Goal: Task Accomplishment & Management: Use online tool/utility

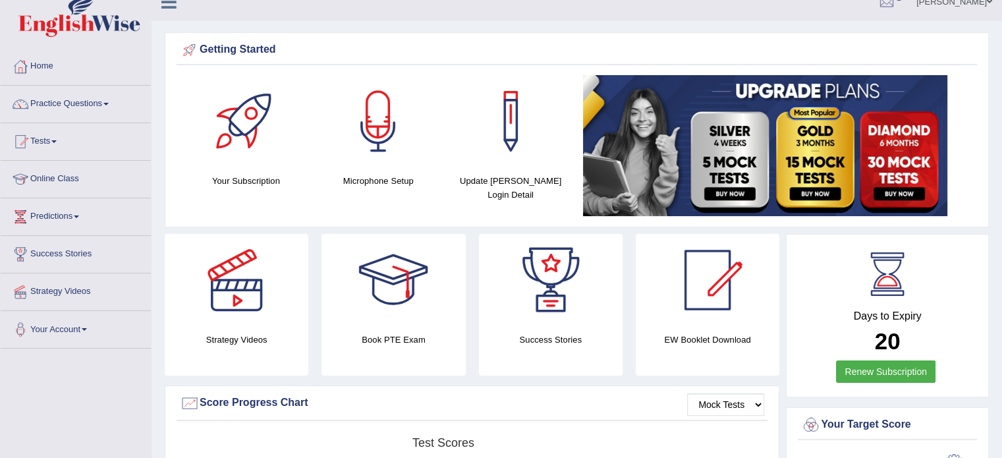
scroll to position [9, 0]
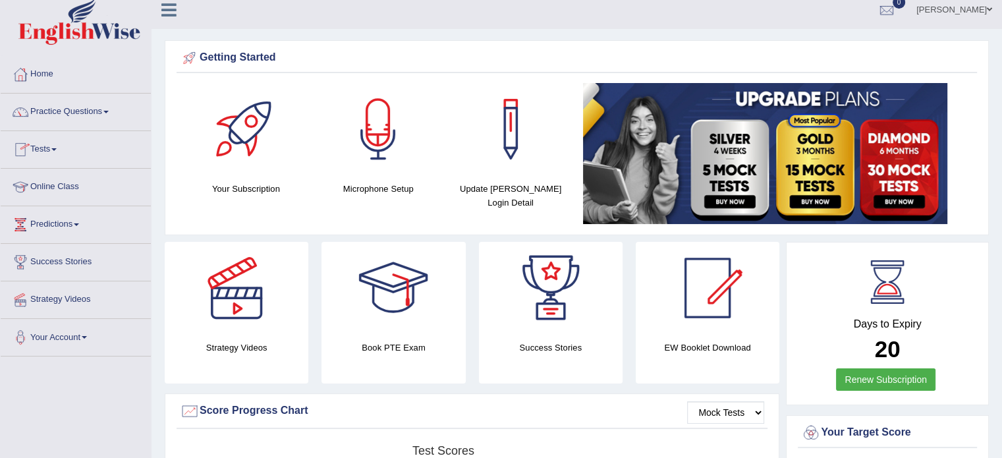
click at [57, 148] on span at bounding box center [53, 149] width 5 height 3
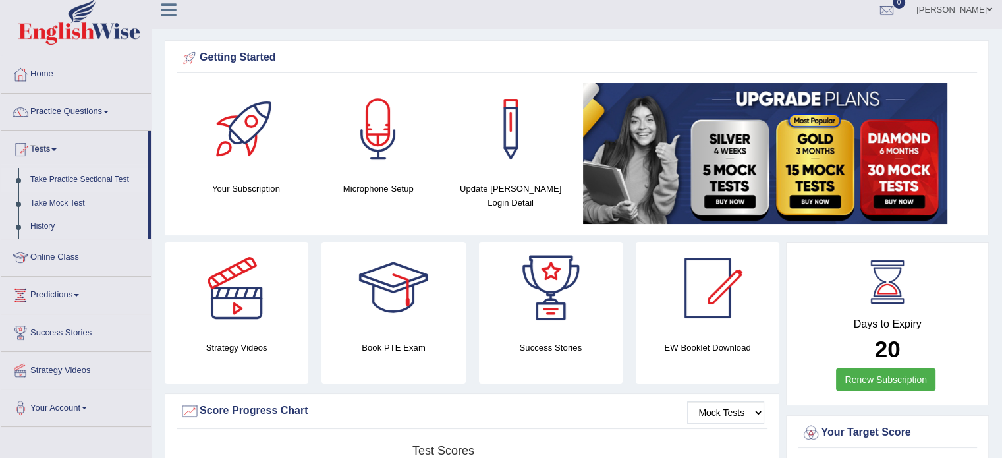
click at [57, 178] on link "Take Practice Sectional Test" at bounding box center [85, 180] width 123 height 24
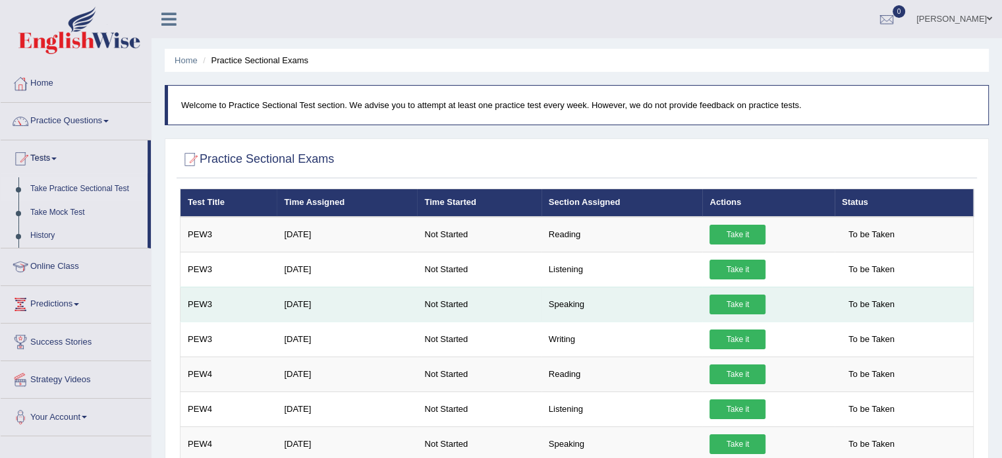
click at [203, 308] on td "PEW3" at bounding box center [228, 304] width 97 height 35
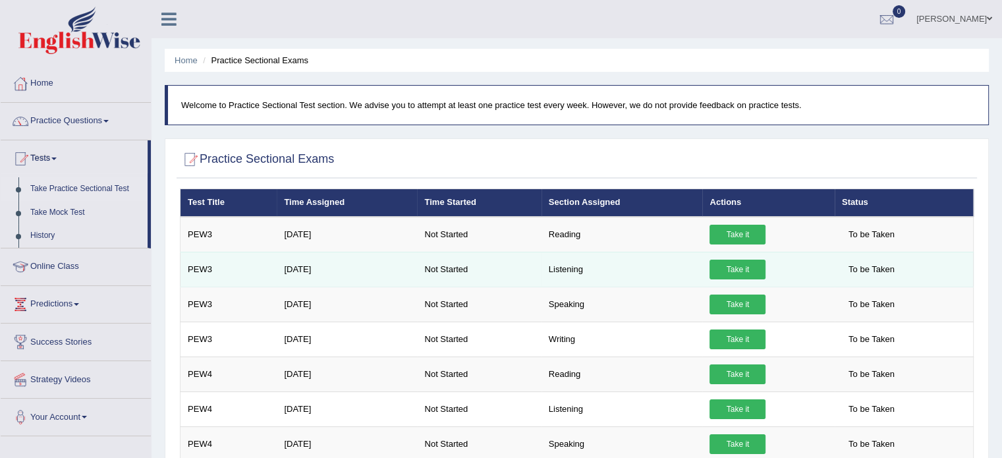
click at [248, 284] on td "PEW3" at bounding box center [228, 269] width 97 height 35
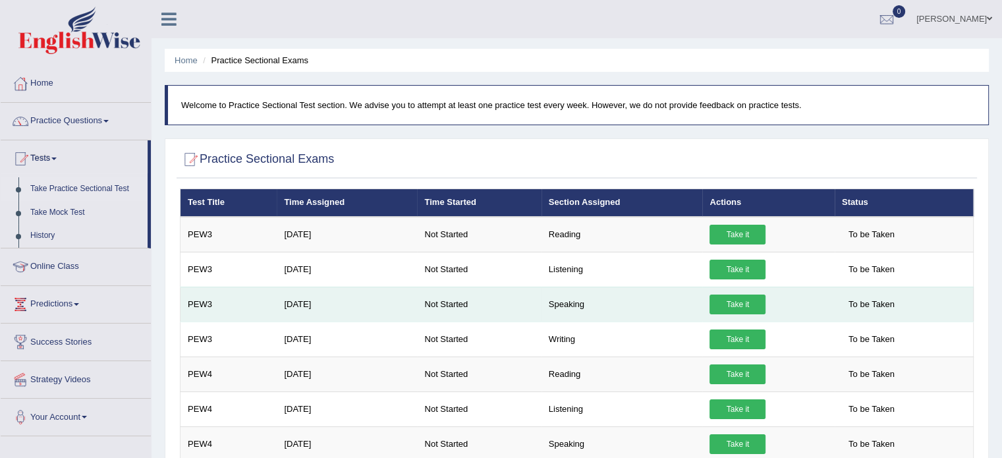
click at [221, 308] on td "PEW3" at bounding box center [228, 304] width 97 height 35
click at [229, 308] on td "PEW3" at bounding box center [228, 304] width 97 height 35
click at [197, 300] on td "PEW3" at bounding box center [228, 304] width 97 height 35
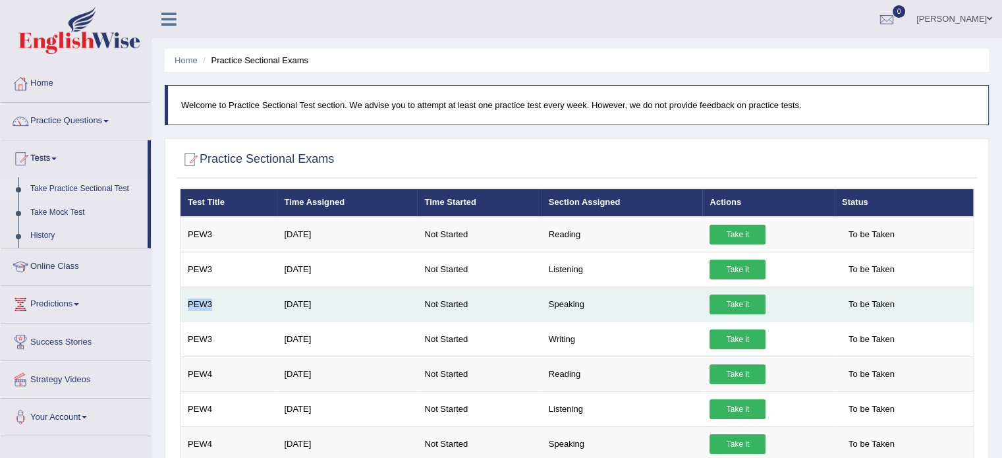
click at [197, 300] on td "PEW3" at bounding box center [228, 304] width 97 height 35
click at [244, 305] on td "PEW3" at bounding box center [228, 304] width 97 height 35
click at [734, 308] on link "Take it" at bounding box center [737, 304] width 56 height 20
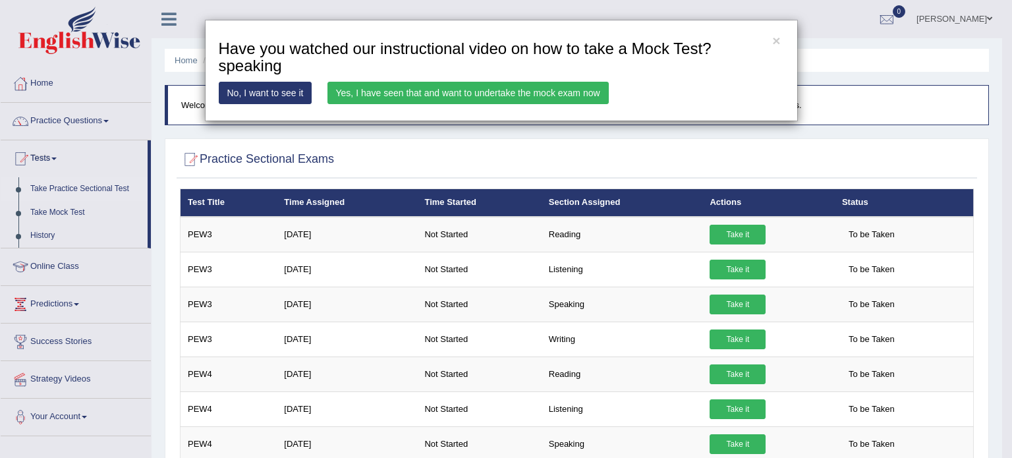
click at [278, 90] on link "No, I want to see it" at bounding box center [266, 93] width 94 height 22
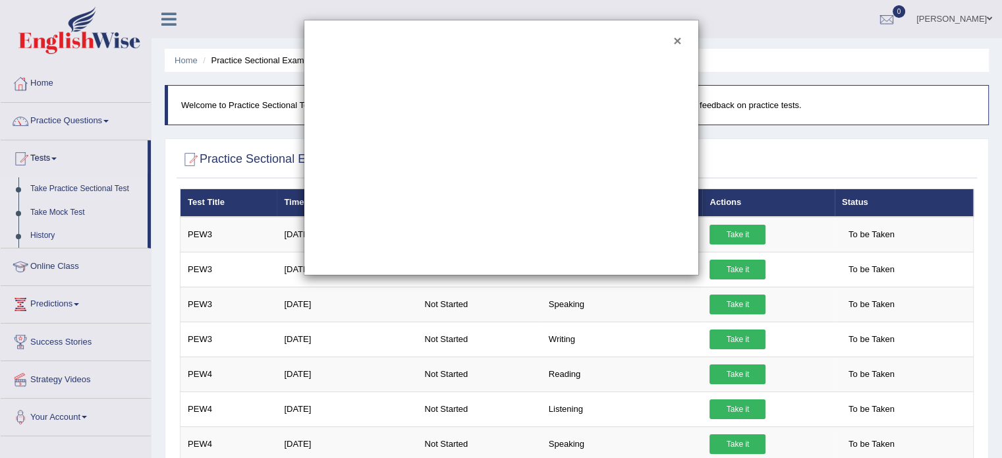
click at [677, 38] on button "×" at bounding box center [677, 41] width 8 height 14
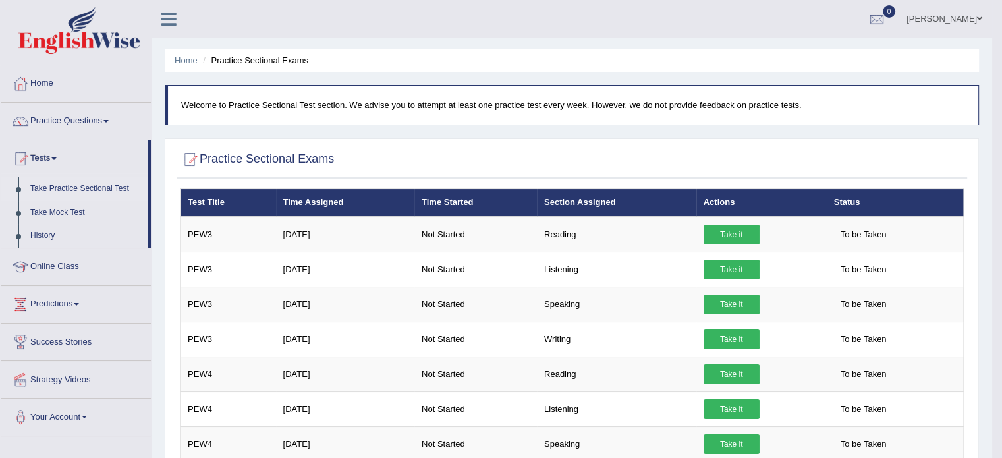
click at [55, 188] on link "Take Practice Sectional Test" at bounding box center [85, 189] width 123 height 24
click at [58, 190] on link "Take Practice Sectional Test" at bounding box center [85, 189] width 123 height 24
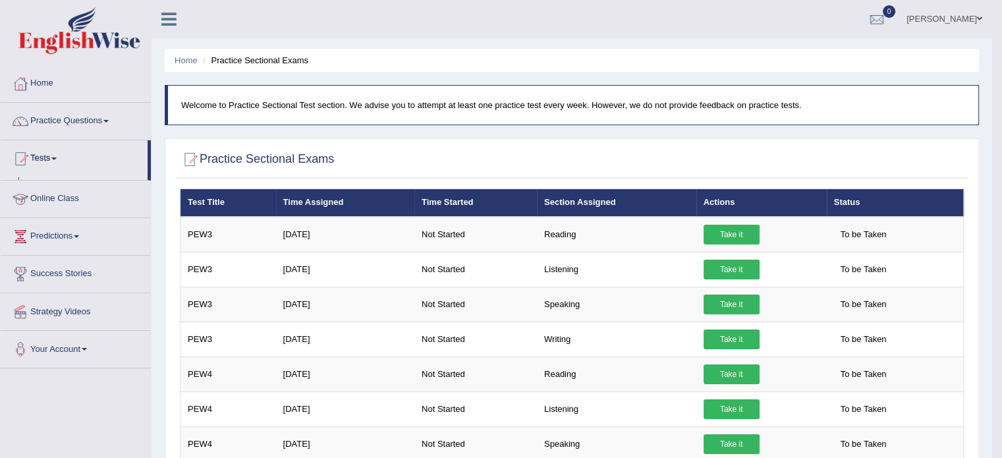
click at [58, 190] on ul "Home Practice Questions Speaking Practice Read Aloud Repeat Sentence Describe I…" at bounding box center [76, 216] width 150 height 303
click at [58, 190] on link "Take Practice Sectional Test" at bounding box center [85, 189] width 123 height 24
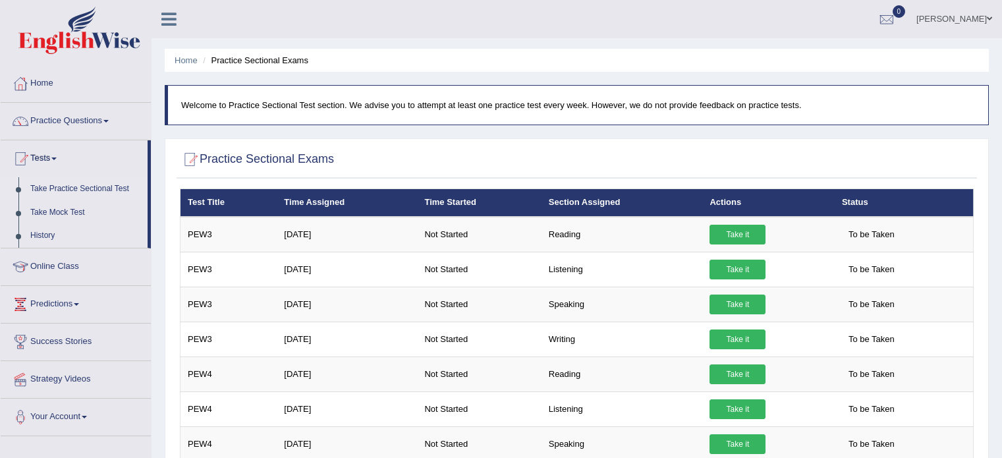
click at [61, 186] on link "Take Practice Sectional Test" at bounding box center [85, 189] width 123 height 24
click at [43, 188] on link "Take Practice Sectional Test" at bounding box center [85, 189] width 123 height 24
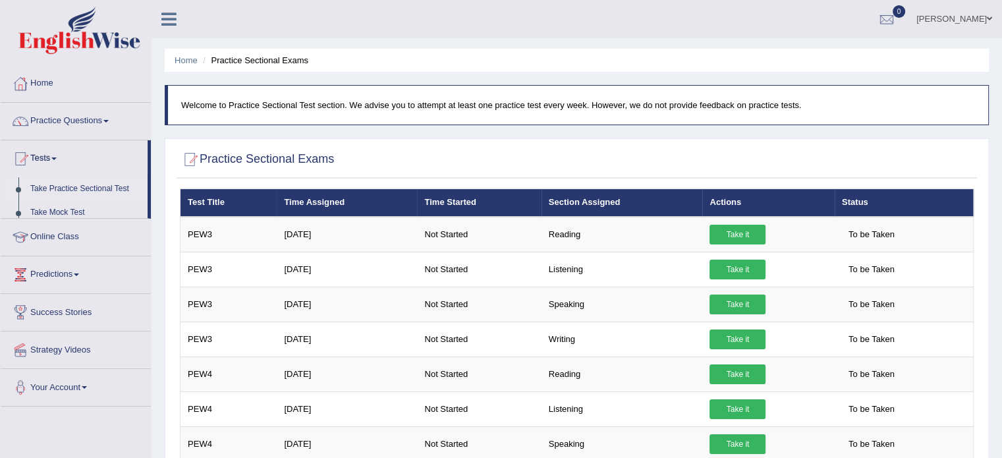
click at [43, 188] on ul "Home Practice Questions Speaking Practice Read Aloud Repeat Sentence Describe I…" at bounding box center [76, 235] width 150 height 341
click at [43, 188] on link "Online Class" at bounding box center [76, 194] width 150 height 33
click at [53, 157] on link "Tests" at bounding box center [76, 156] width 150 height 33
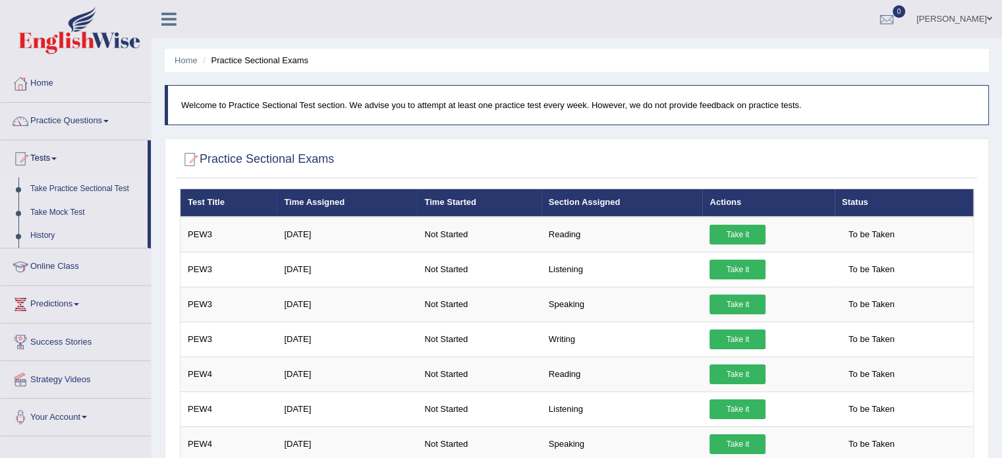
click at [47, 186] on link "Take Practice Sectional Test" at bounding box center [85, 189] width 123 height 24
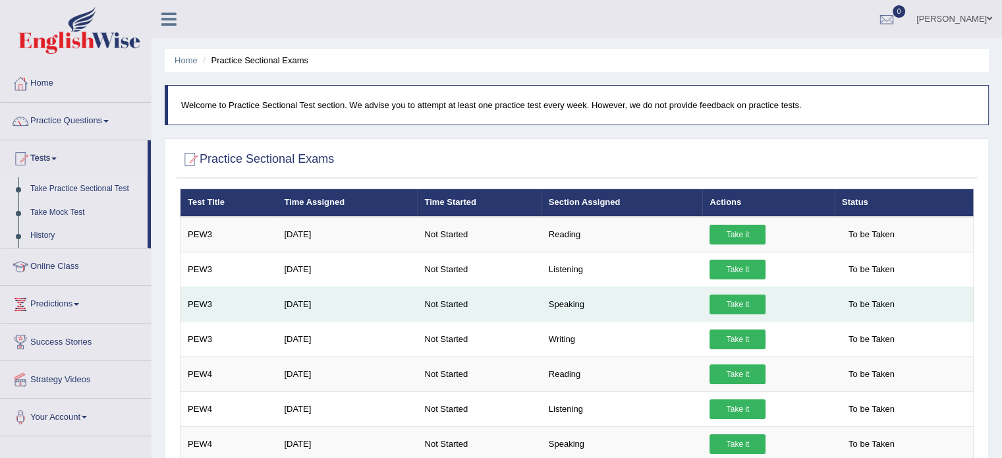
click at [723, 304] on link "Take it" at bounding box center [737, 304] width 56 height 20
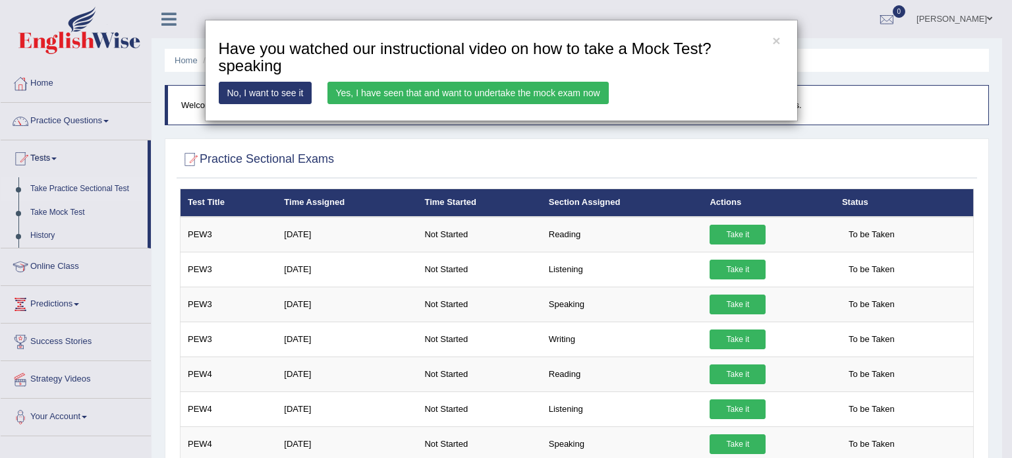
click at [264, 95] on link "No, I want to see it" at bounding box center [266, 93] width 94 height 22
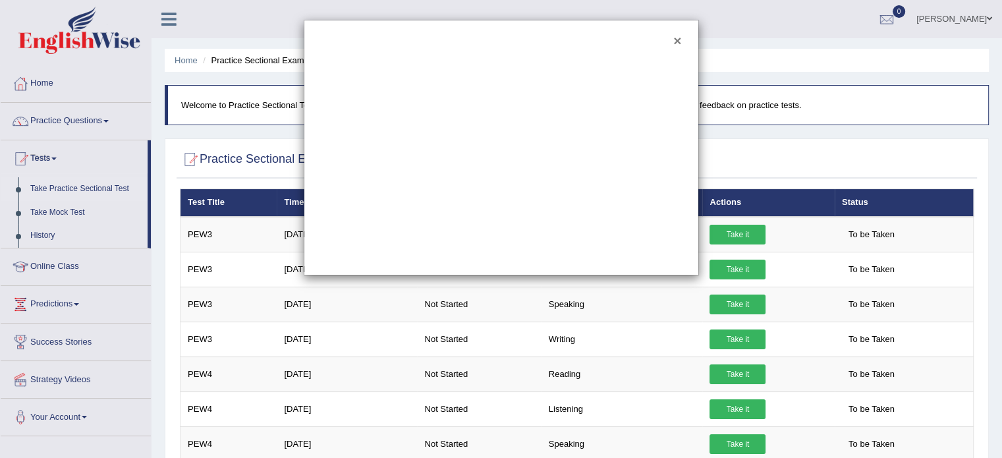
click at [674, 38] on button "×" at bounding box center [677, 41] width 8 height 14
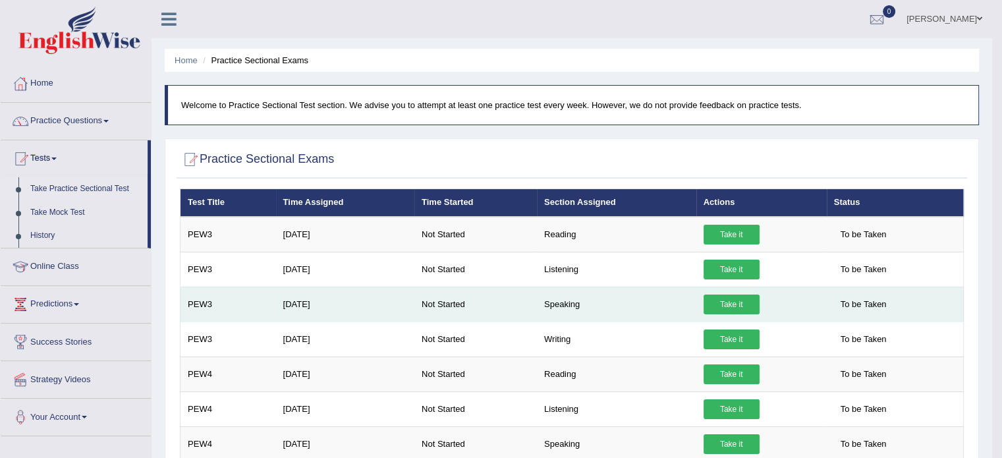
click at [723, 297] on link "Take it" at bounding box center [731, 304] width 56 height 20
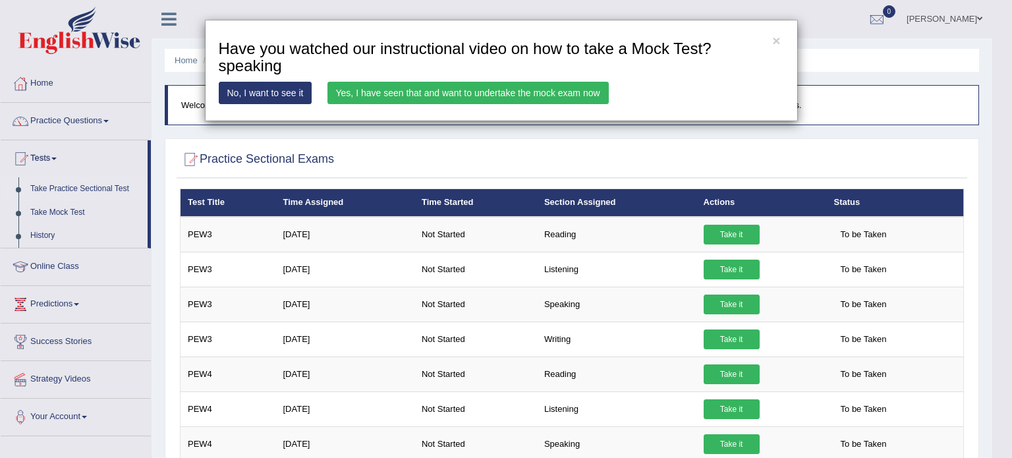
click at [505, 89] on link "Yes, I have seen that and want to undertake the mock exam now" at bounding box center [467, 93] width 281 height 22
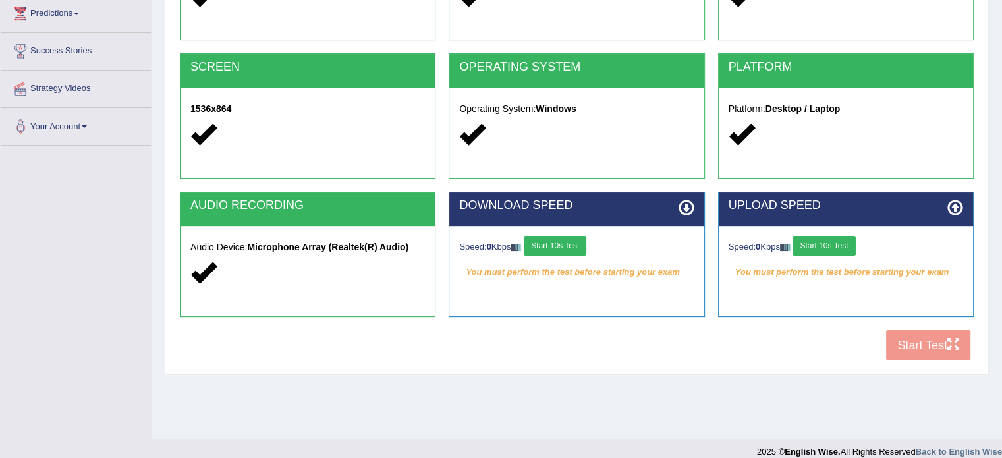
scroll to position [234, 0]
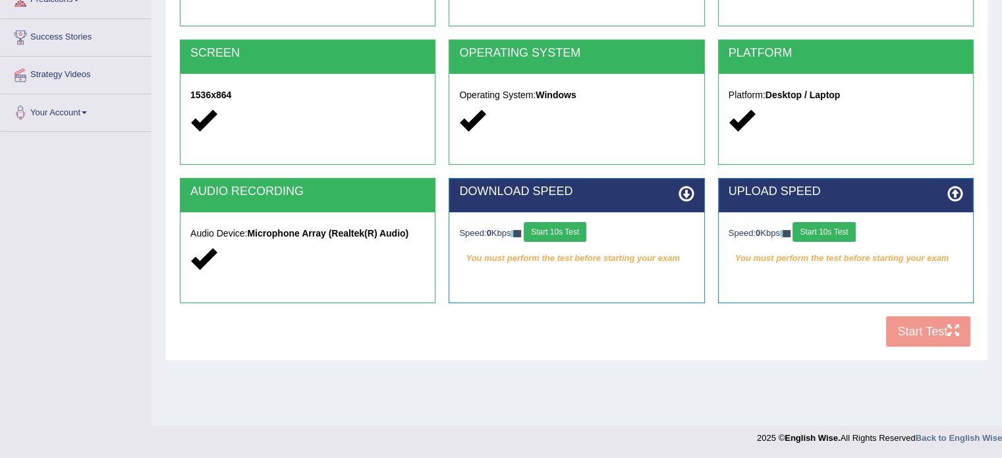
click at [909, 321] on div "COOKIES Cookies Enabled JAVASCRIPT Javascript Enabled BROWSER Browser: Chrome S…" at bounding box center [577, 127] width 800 height 452
click at [940, 318] on div "COOKIES Cookies Enabled JAVASCRIPT Javascript Enabled BROWSER Browser: Chrome S…" at bounding box center [577, 127] width 800 height 452
click at [569, 223] on button "Start 10s Test" at bounding box center [555, 232] width 63 height 20
click at [836, 233] on button "Start 10s Test" at bounding box center [823, 232] width 63 height 20
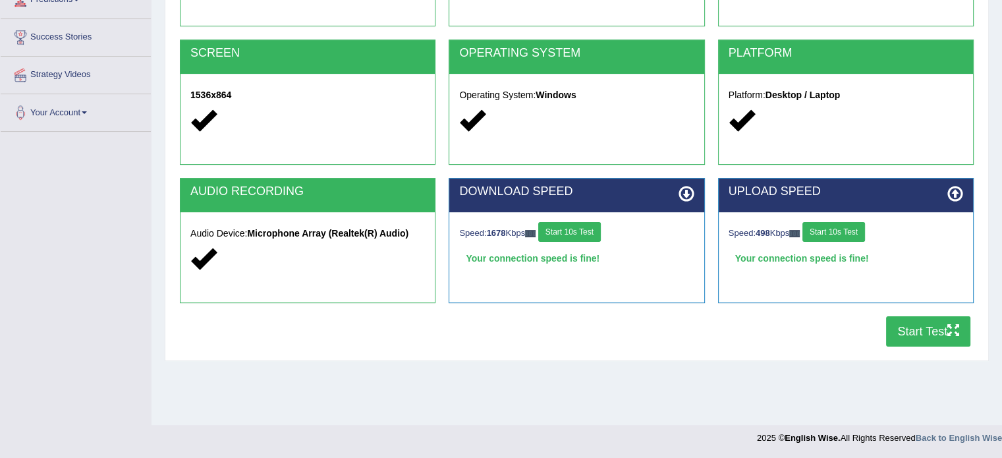
click at [927, 328] on button "Start Test" at bounding box center [928, 331] width 84 height 30
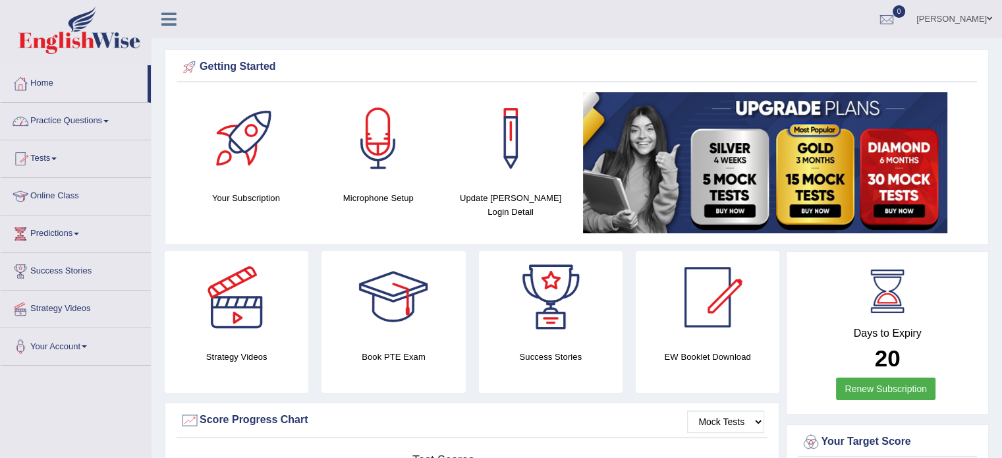
click at [79, 122] on link "Practice Questions" at bounding box center [76, 119] width 150 height 33
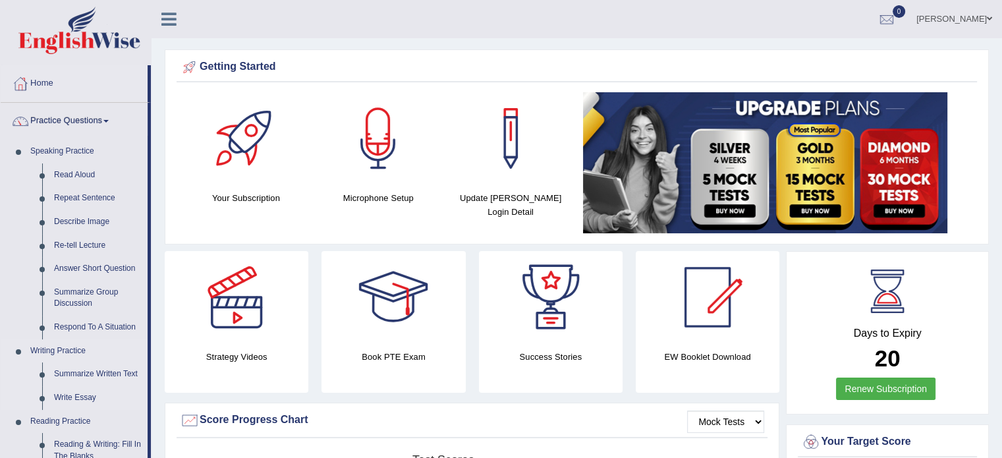
click at [148, 351] on link "Writing Practice" at bounding box center [85, 351] width 123 height 24
click at [94, 121] on link "Practice Questions" at bounding box center [74, 119] width 147 height 33
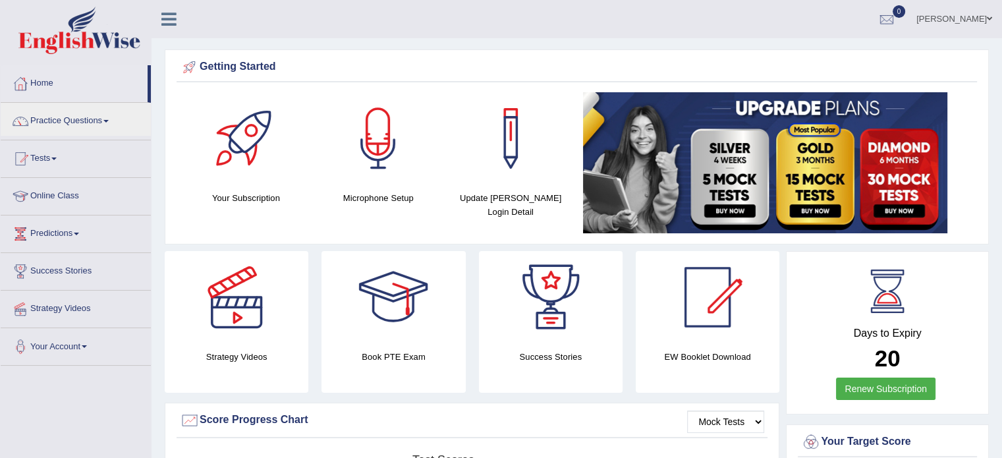
click at [47, 157] on link "Tests" at bounding box center [76, 156] width 150 height 33
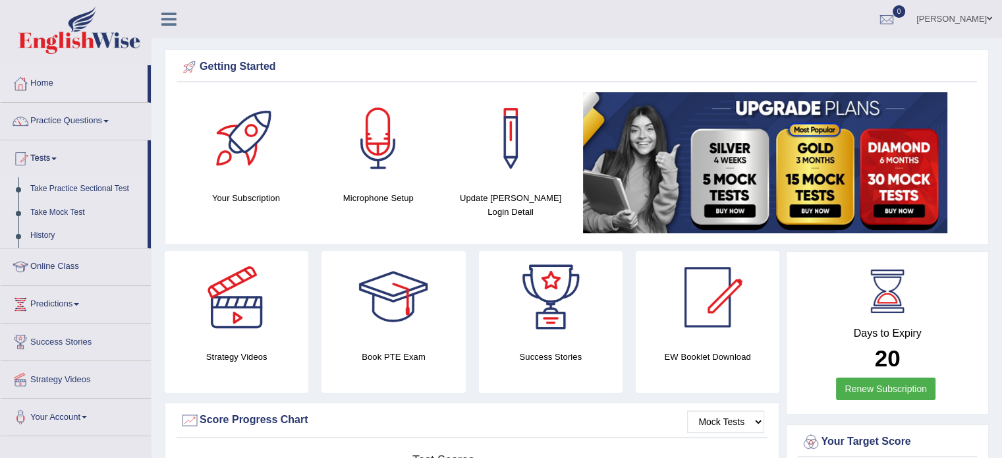
click at [53, 190] on link "Take Practice Sectional Test" at bounding box center [85, 189] width 123 height 24
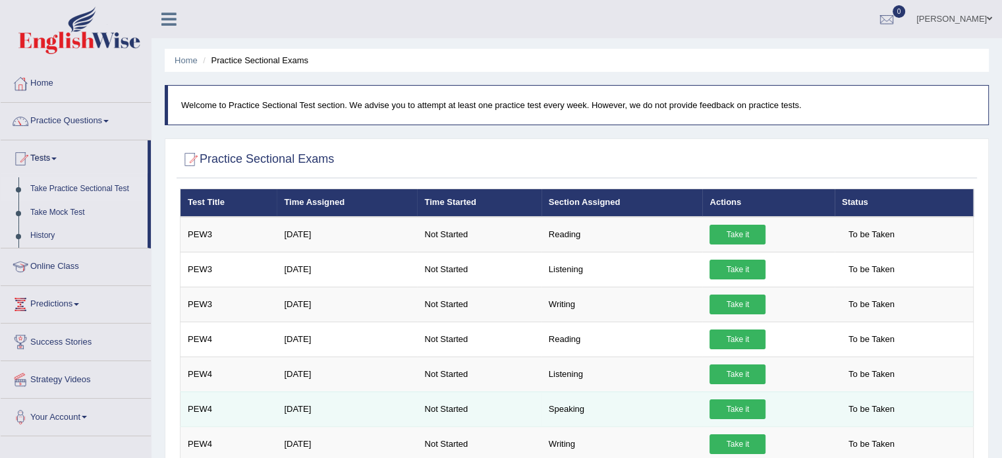
click at [731, 408] on link "Take it" at bounding box center [737, 409] width 56 height 20
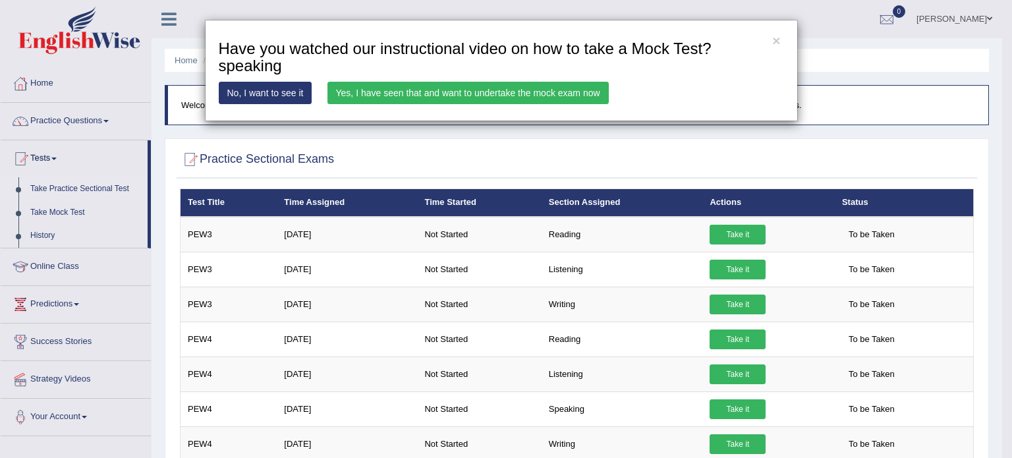
click at [462, 93] on link "Yes, I have seen that and want to undertake the mock exam now" at bounding box center [467, 93] width 281 height 22
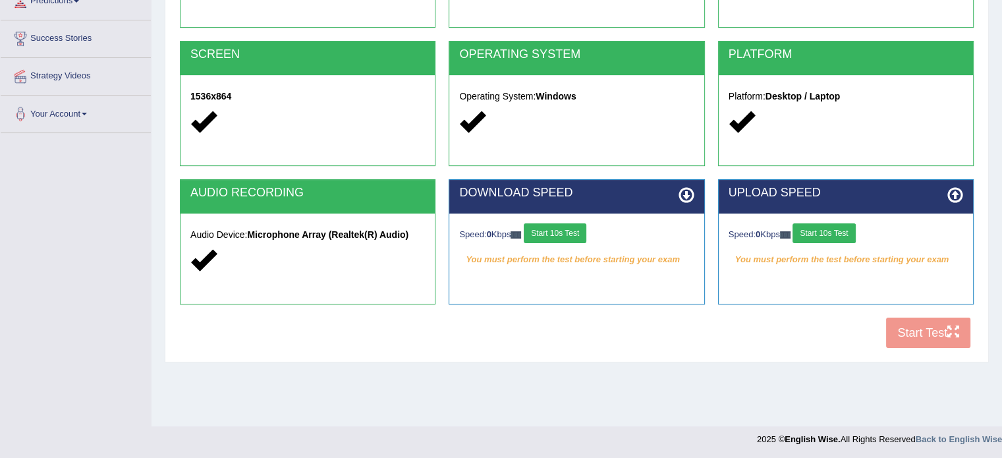
scroll to position [234, 0]
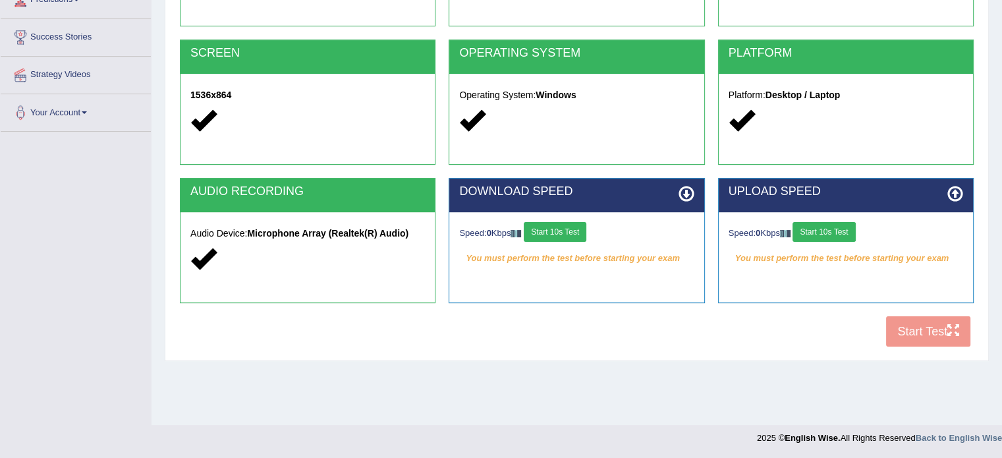
click at [559, 229] on button "Start 10s Test" at bounding box center [555, 232] width 63 height 20
click at [827, 226] on button "Start 10s Test" at bounding box center [823, 232] width 63 height 20
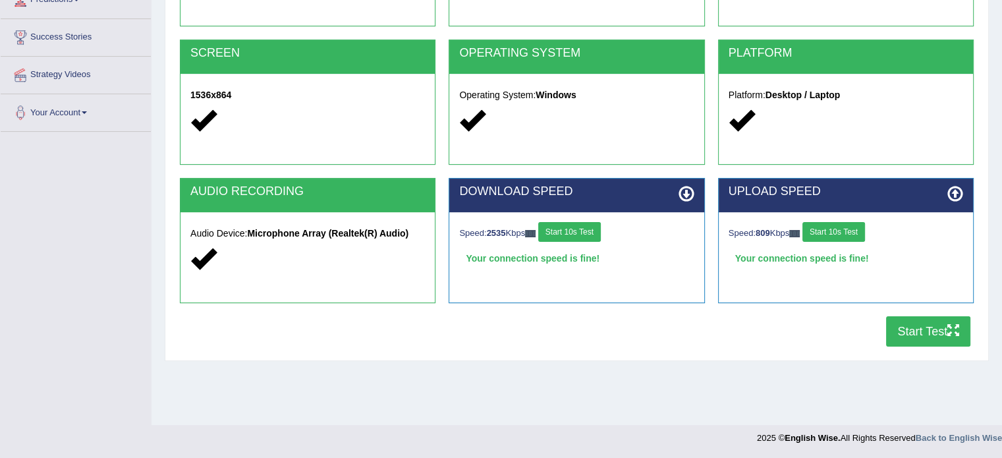
click at [916, 324] on button "Start Test" at bounding box center [928, 331] width 84 height 30
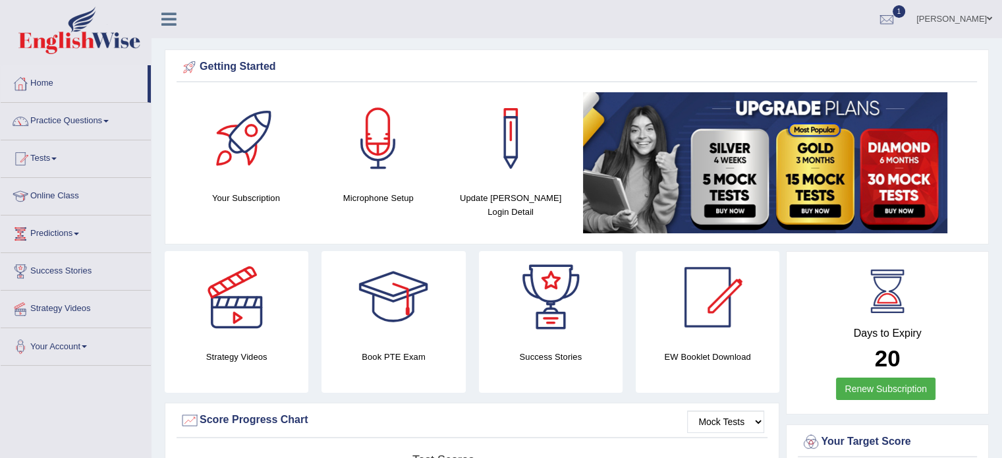
click at [59, 155] on link "Tests" at bounding box center [76, 156] width 150 height 33
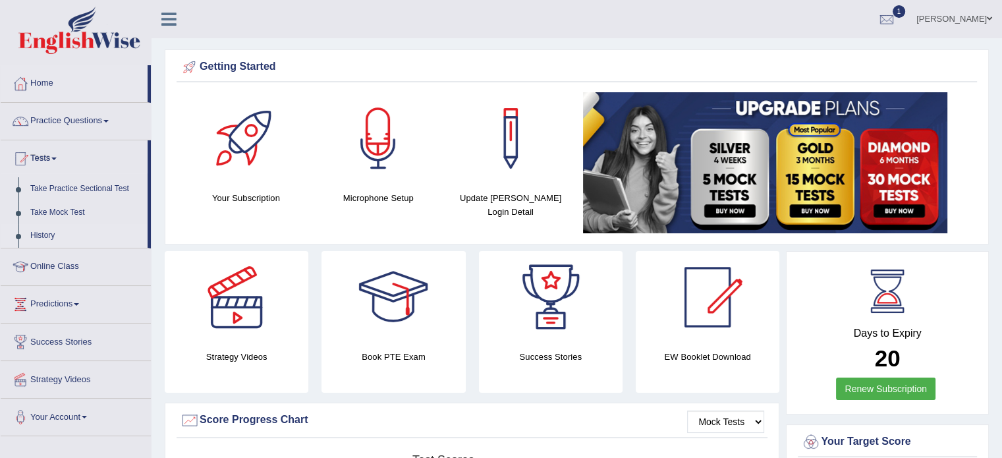
click at [40, 233] on link "History" at bounding box center [85, 236] width 123 height 24
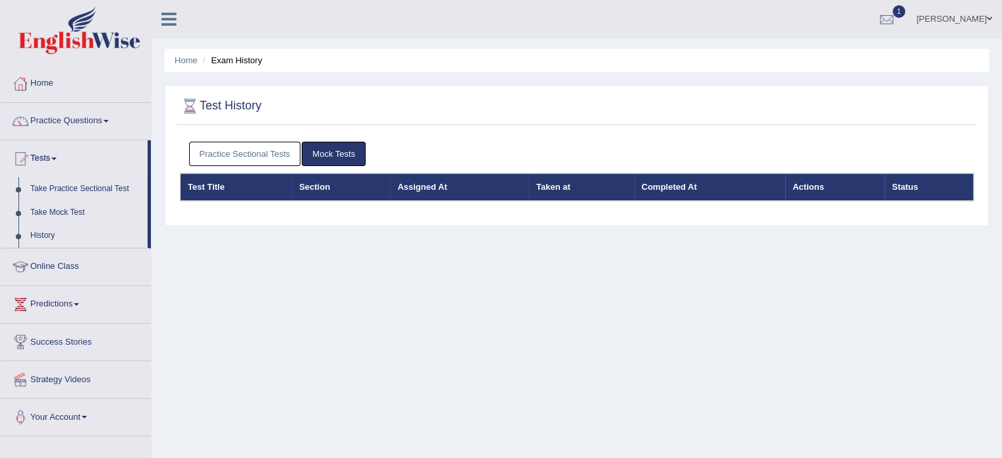
click at [200, 148] on link "Practice Sectional Tests" at bounding box center [245, 154] width 112 height 24
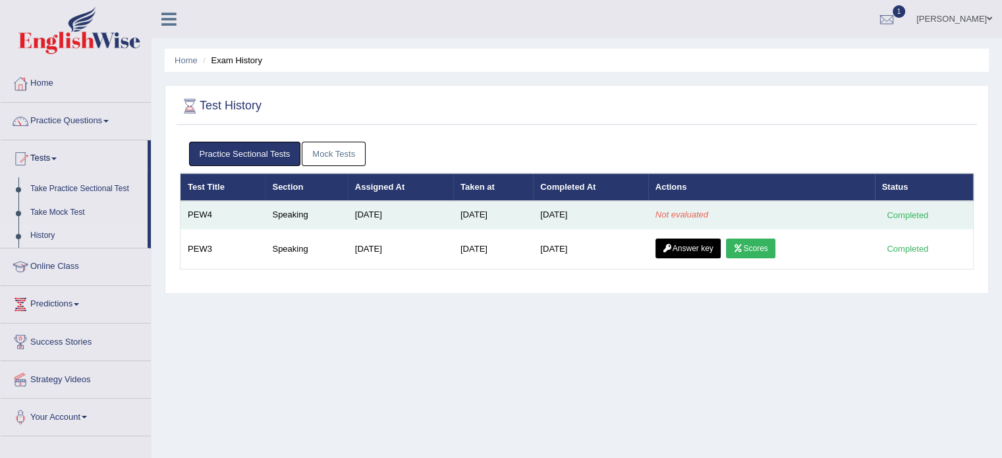
click at [691, 207] on td "Not evaluated" at bounding box center [761, 215] width 227 height 28
click at [742, 206] on td "Not evaluated" at bounding box center [761, 215] width 227 height 28
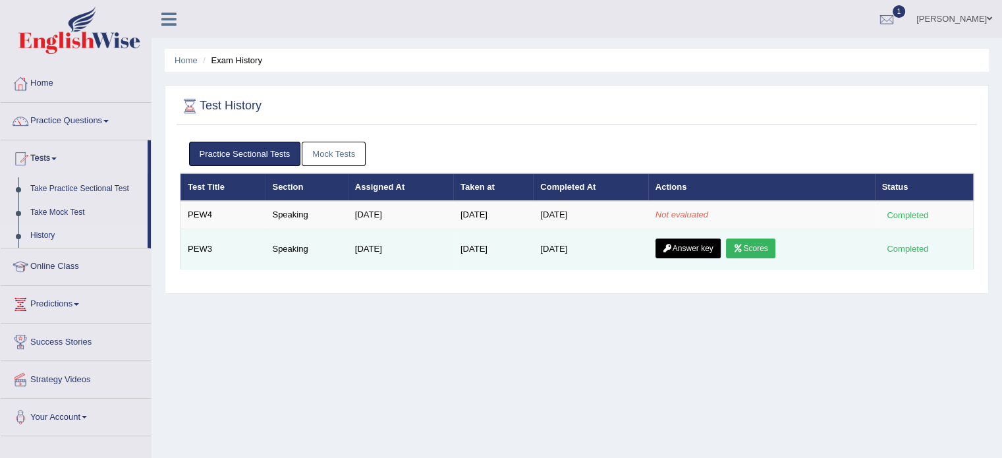
click at [754, 245] on link "Scores" at bounding box center [750, 248] width 49 height 20
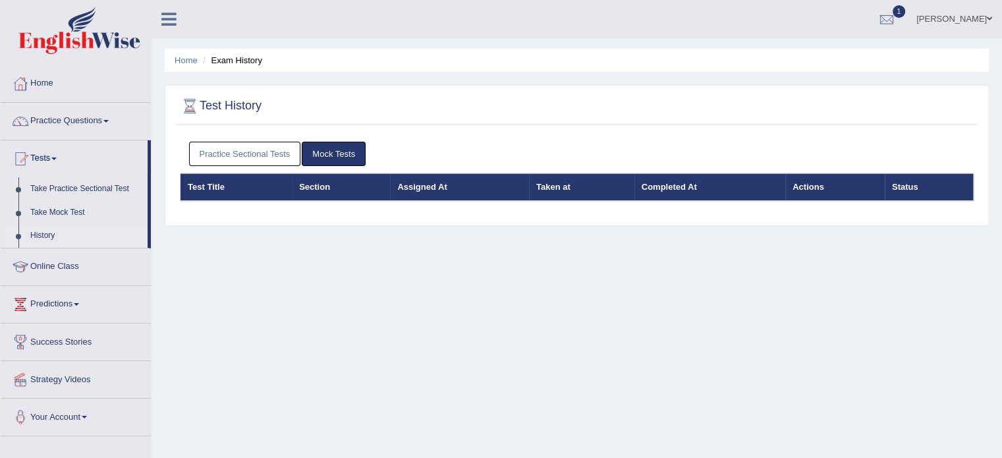
click at [321, 160] on link "Mock Tests" at bounding box center [334, 154] width 64 height 24
click at [329, 148] on link "Mock Tests" at bounding box center [334, 154] width 64 height 24
click at [239, 150] on link "Practice Sectional Tests" at bounding box center [245, 154] width 112 height 24
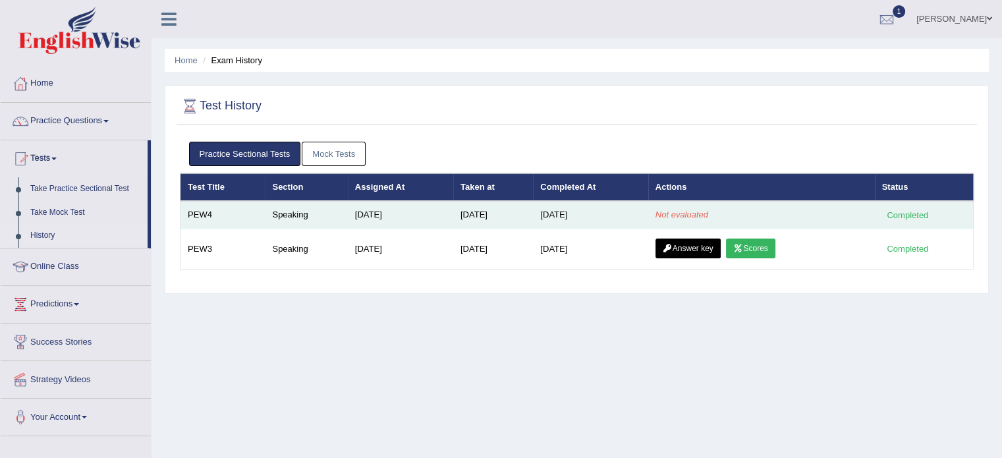
click at [701, 209] on em "Not evaluated" at bounding box center [681, 214] width 53 height 10
click at [862, 212] on td "Not evaluated" at bounding box center [761, 215] width 227 height 28
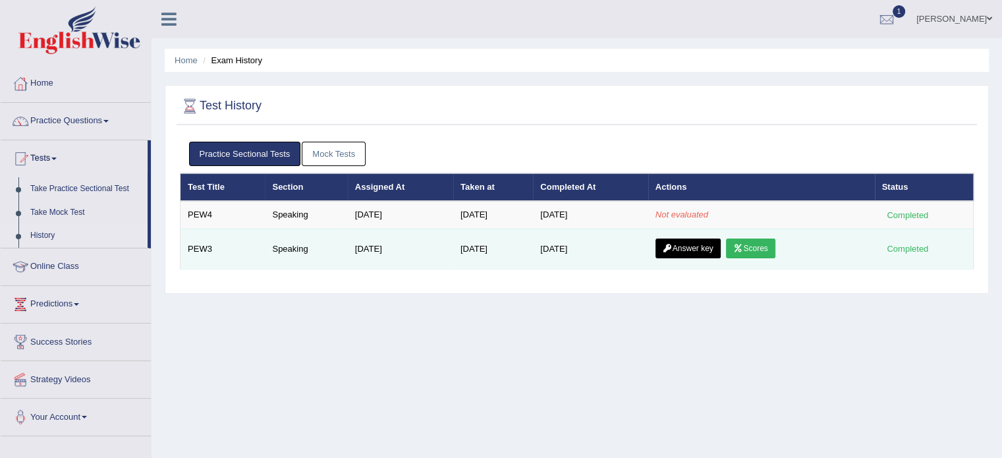
click at [871, 244] on td "Answer key Scores" at bounding box center [761, 249] width 227 height 40
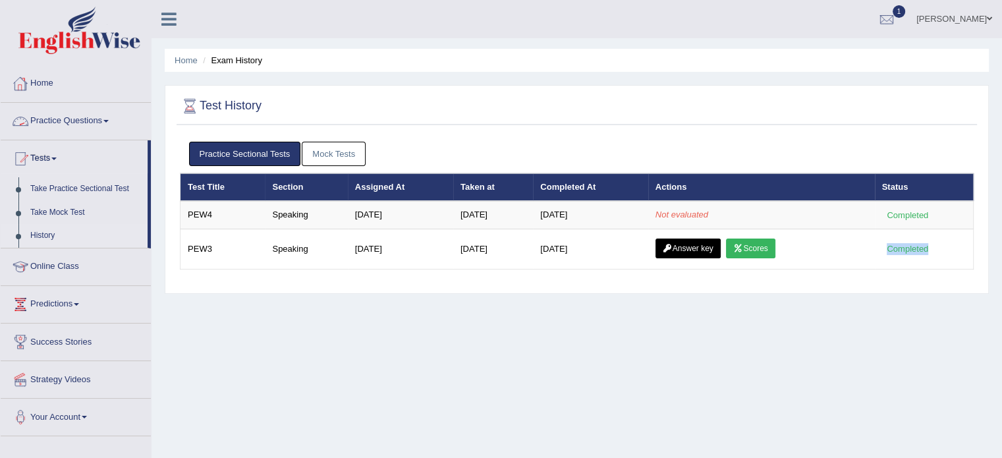
click at [58, 81] on link "Home" at bounding box center [76, 81] width 150 height 33
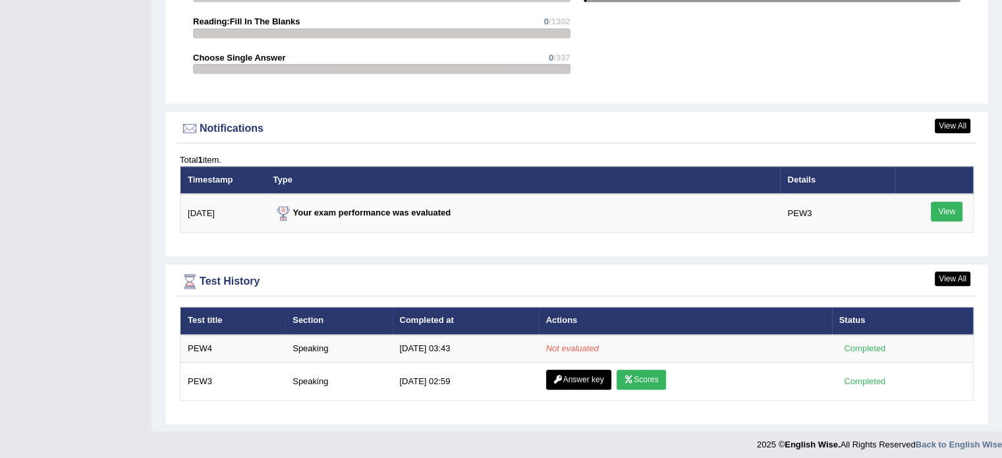
scroll to position [1503, 0]
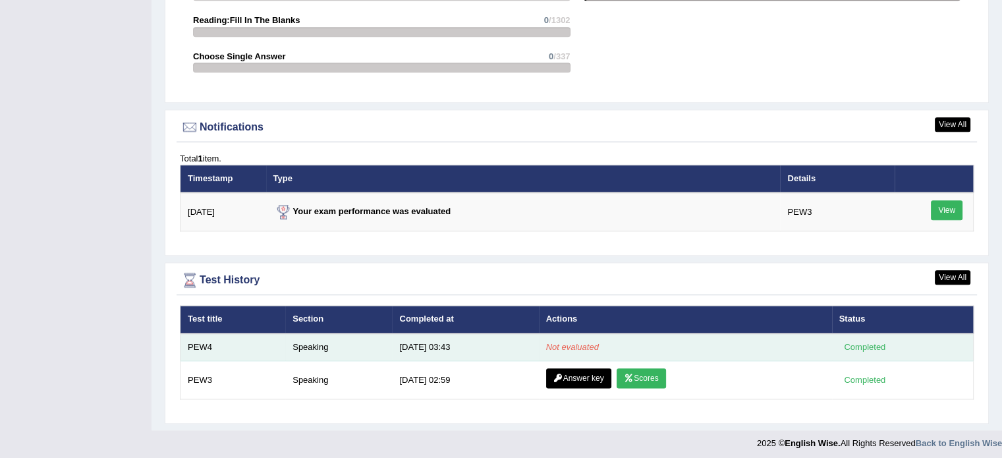
click at [195, 352] on td "PEW4" at bounding box center [232, 347] width 105 height 28
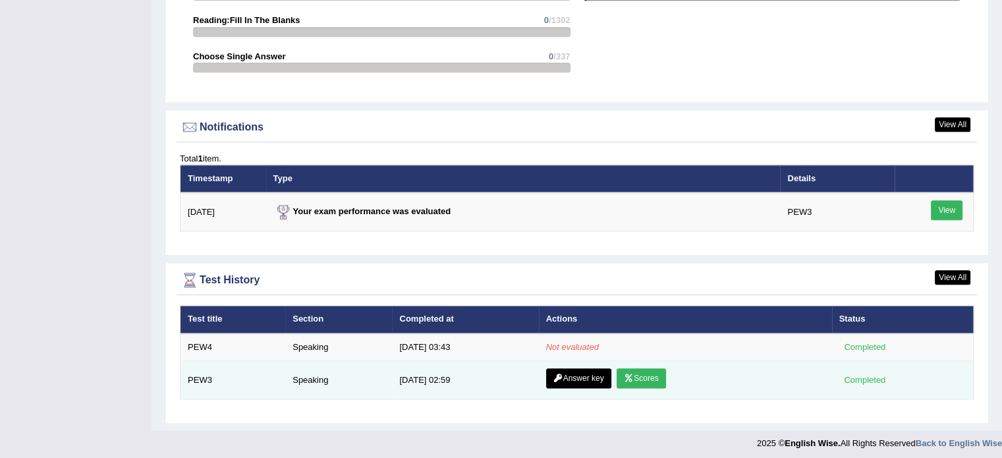
click at [197, 378] on td "PEW3" at bounding box center [232, 380] width 105 height 38
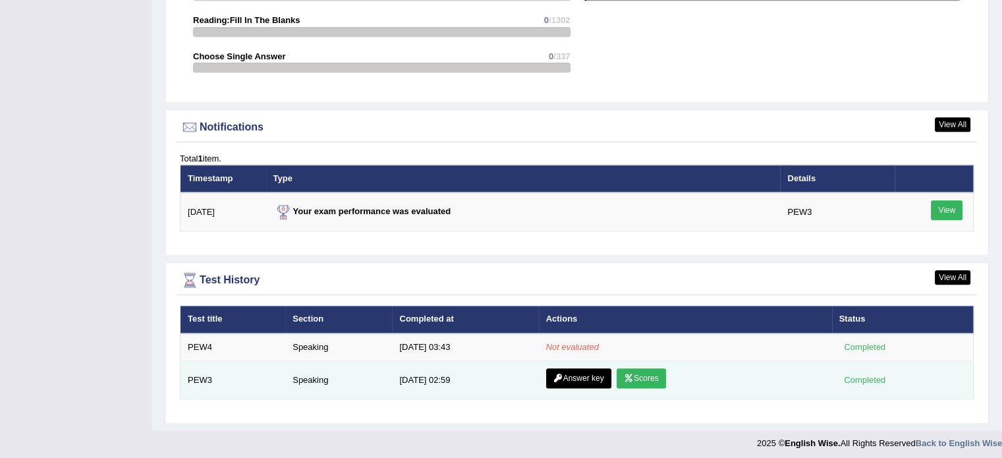
click at [197, 378] on td "PEW3" at bounding box center [232, 380] width 105 height 38
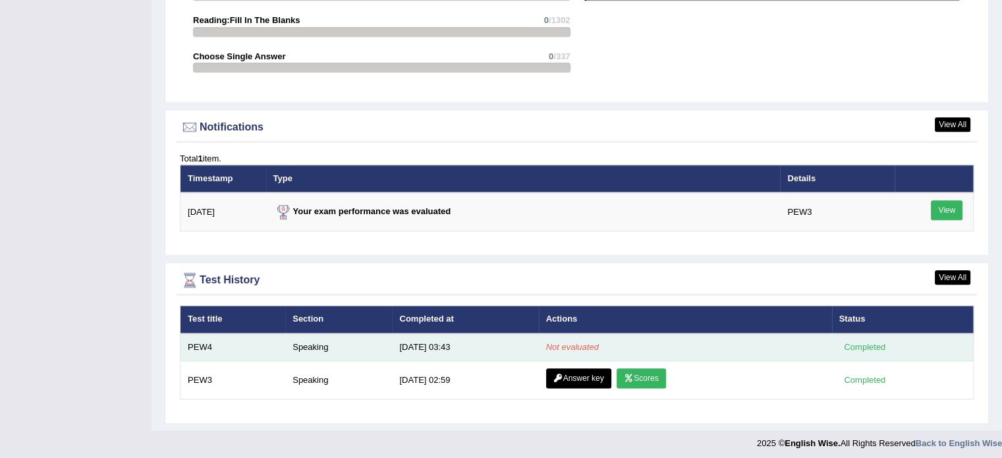
click at [559, 343] on em "Not evaluated" at bounding box center [572, 347] width 53 height 10
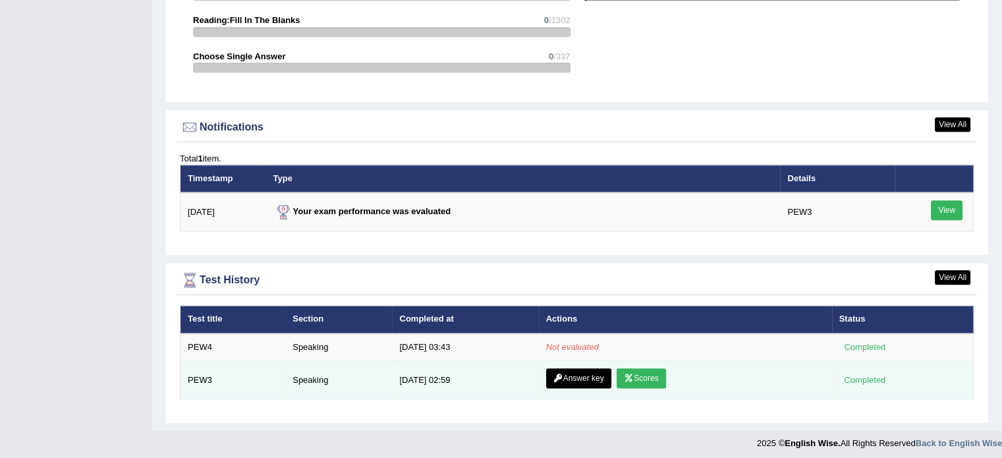
click at [876, 375] on div "Completed" at bounding box center [864, 380] width 51 height 14
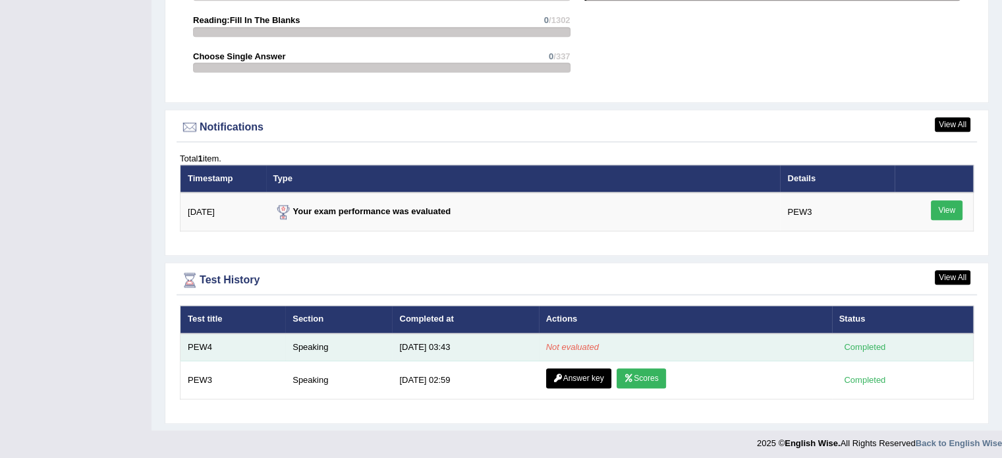
click at [584, 342] on em "Not evaluated" at bounding box center [572, 347] width 53 height 10
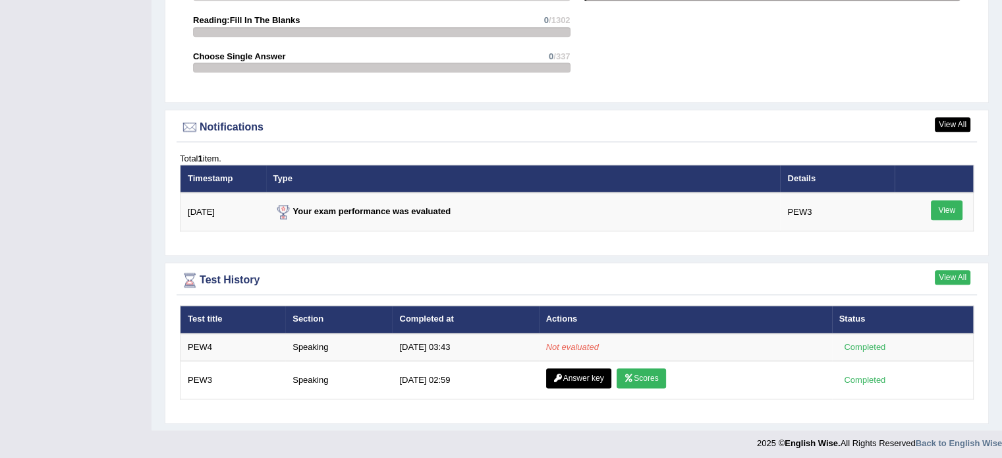
click at [944, 274] on link "View All" at bounding box center [953, 277] width 36 height 14
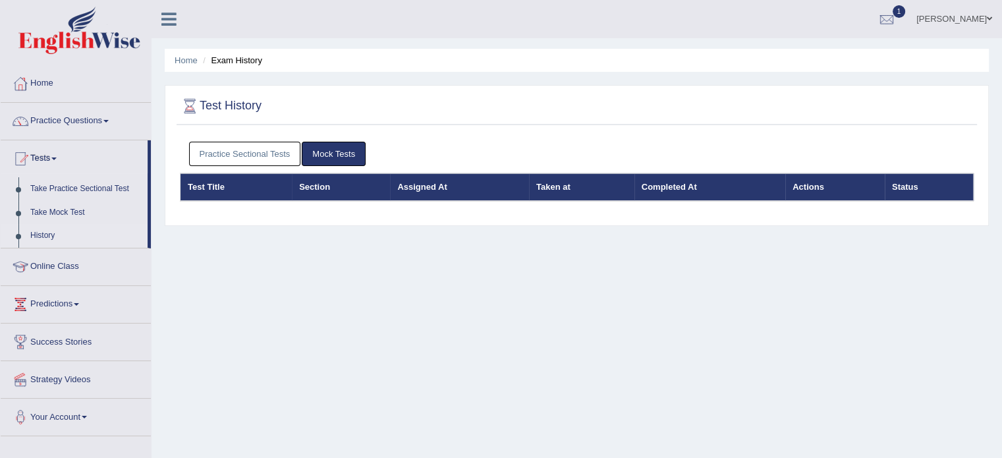
click at [676, 189] on th "Completed At" at bounding box center [709, 187] width 151 height 28
click at [261, 155] on link "Practice Sectional Tests" at bounding box center [245, 154] width 112 height 24
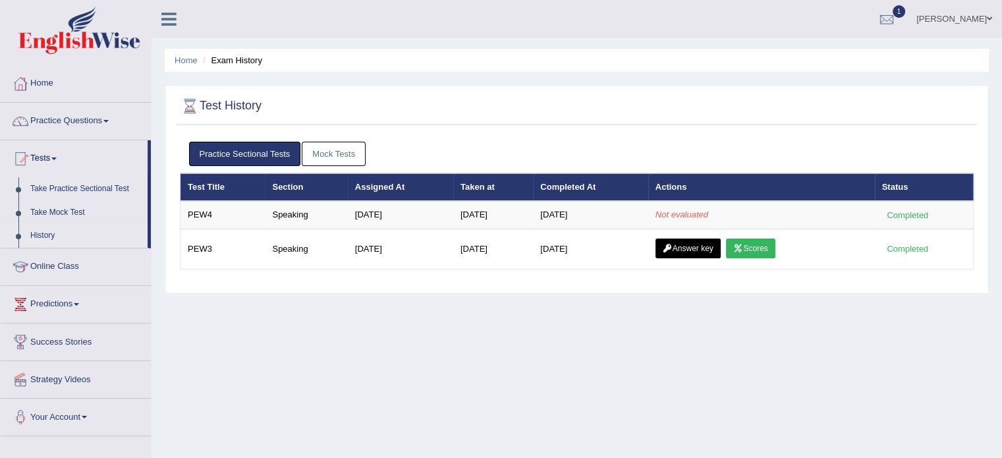
click at [670, 189] on th "Actions" at bounding box center [761, 187] width 227 height 28
click at [86, 121] on link "Practice Questions" at bounding box center [76, 119] width 150 height 33
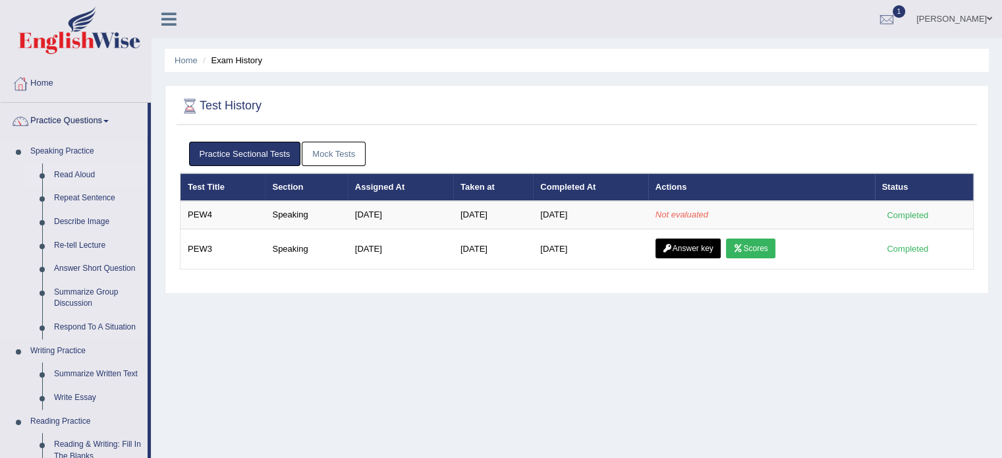
click at [79, 170] on link "Read Aloud" at bounding box center [97, 175] width 99 height 24
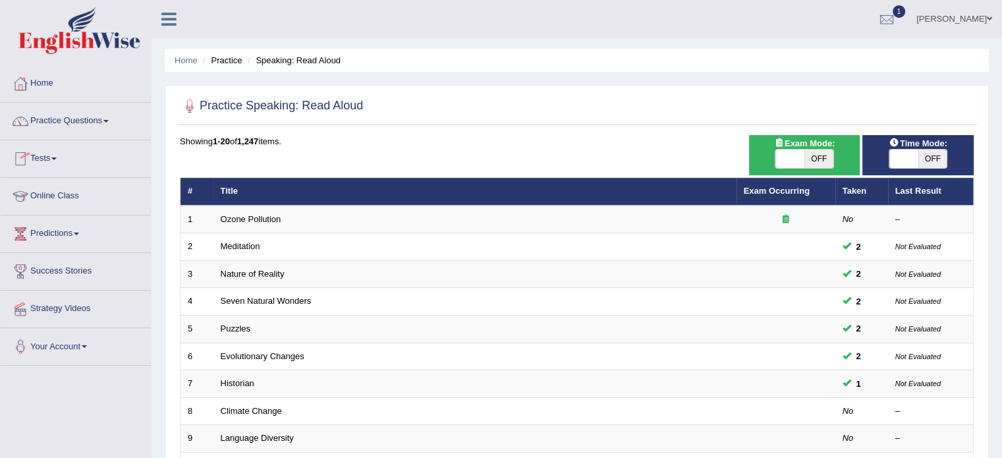
click at [50, 163] on link "Tests" at bounding box center [76, 156] width 150 height 33
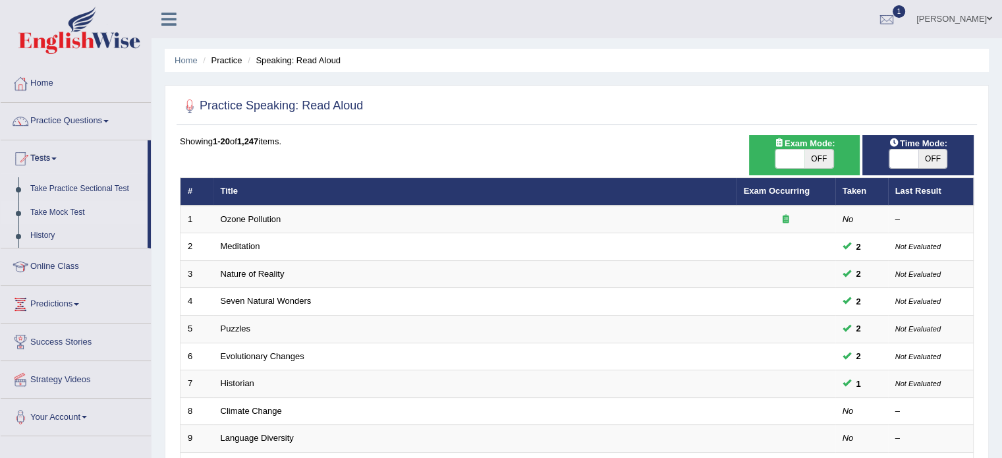
click at [53, 207] on link "Take Mock Test" at bounding box center [85, 213] width 123 height 24
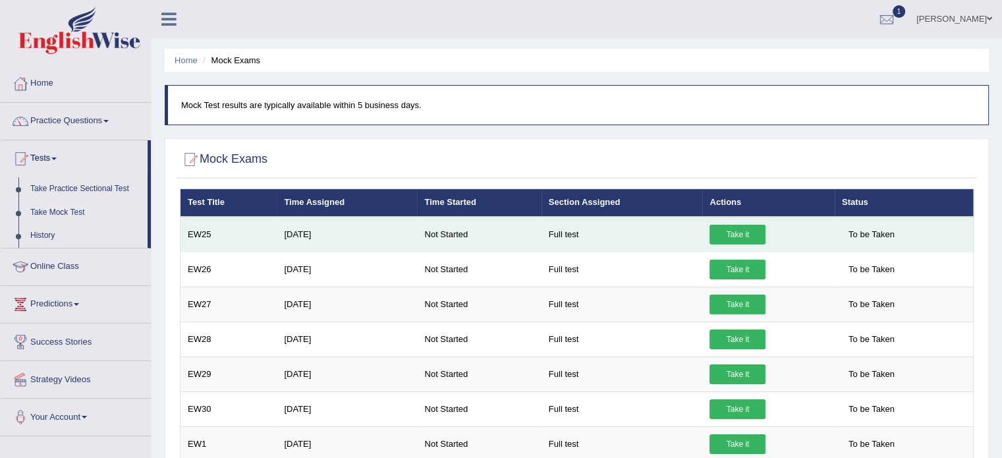
click at [750, 233] on link "Take it" at bounding box center [737, 235] width 56 height 20
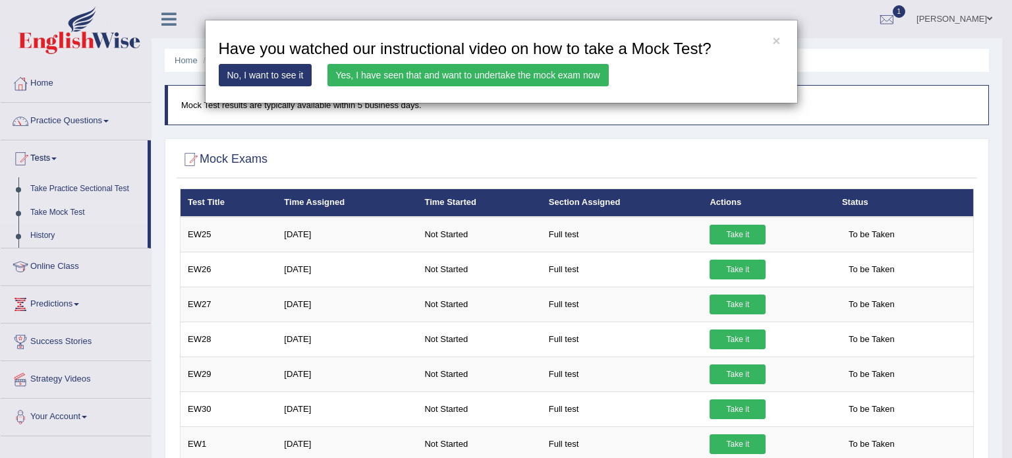
click at [493, 69] on link "Yes, I have seen that and want to undertake the mock exam now" at bounding box center [467, 75] width 281 height 22
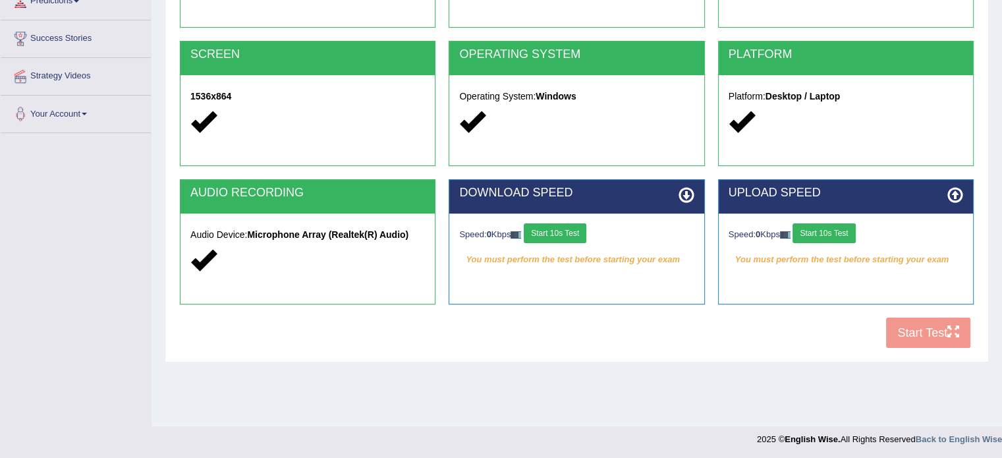
scroll to position [234, 0]
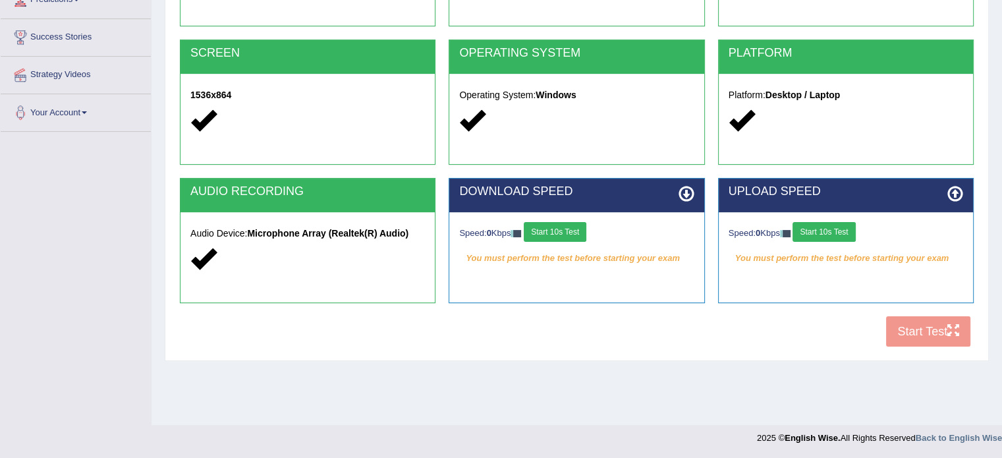
click at [565, 234] on button "Start 10s Test" at bounding box center [555, 232] width 63 height 20
click at [837, 223] on button "Start 10s Test" at bounding box center [823, 232] width 63 height 20
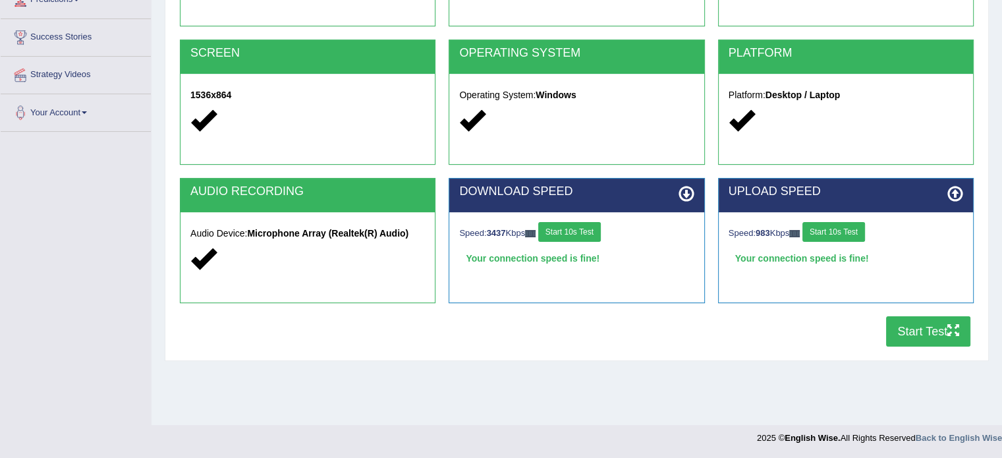
click at [935, 323] on button "Start Test" at bounding box center [928, 331] width 84 height 30
